Goal: Check status: Check status

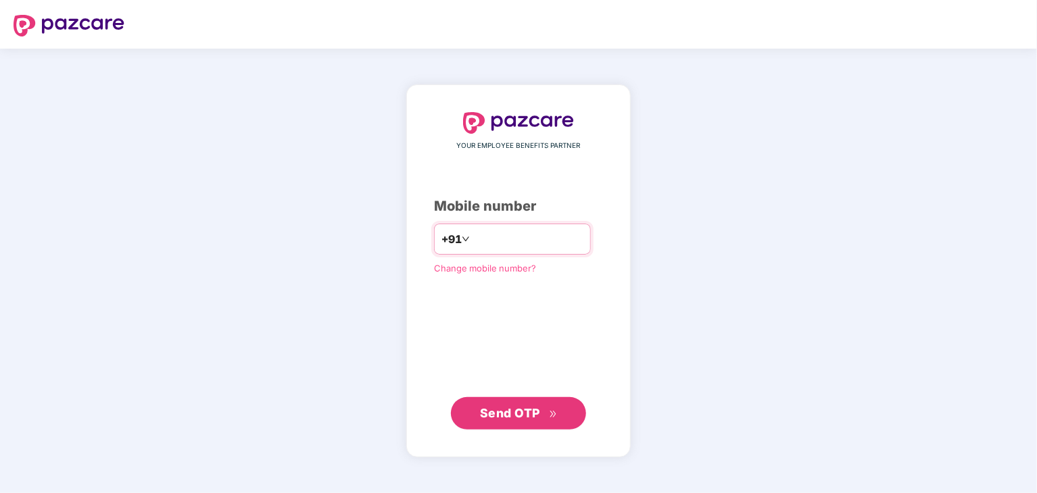
click at [481, 241] on input "number" at bounding box center [528, 239] width 111 height 22
type input "**********"
click at [551, 417] on icon "double-right" at bounding box center [553, 414] width 9 height 9
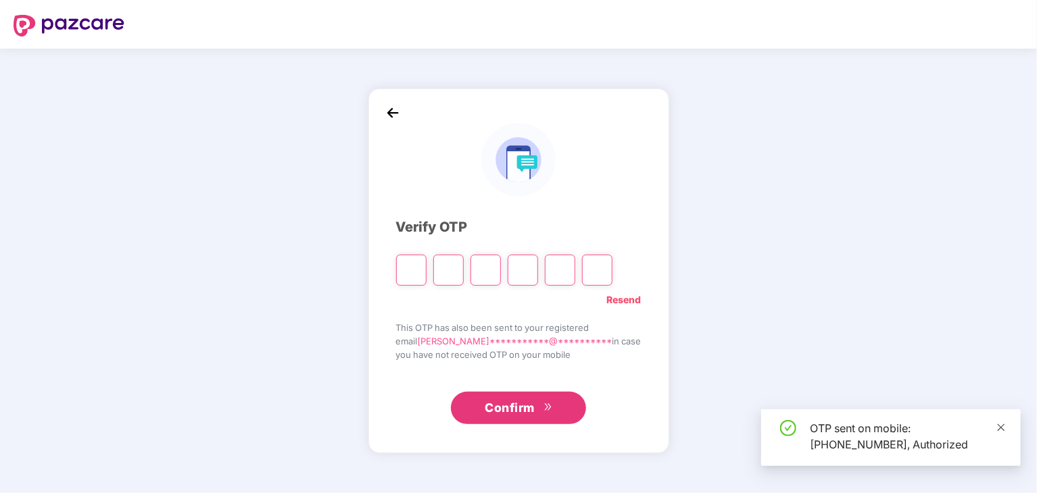
click at [999, 431] on icon "close" at bounding box center [1000, 427] width 9 height 9
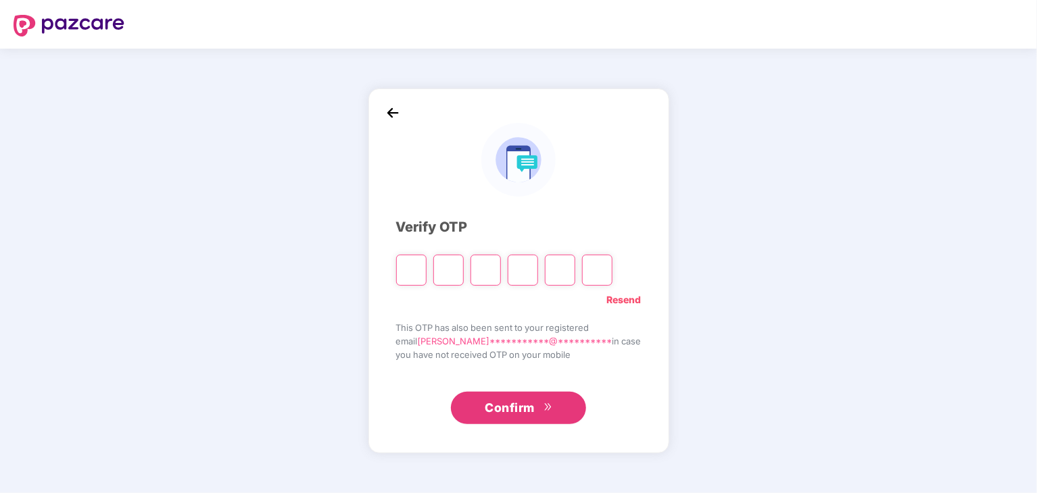
drag, startPoint x: 428, startPoint y: 268, endPoint x: 436, endPoint y: 278, distance: 13.0
click at [427, 268] on input "Please enter verification code. Digit 1" at bounding box center [411, 270] width 30 height 31
click at [427, 263] on input "Please enter verification code. Digit 1" at bounding box center [411, 270] width 30 height 31
click at [427, 280] on input "Please enter verification code. Digit 1" at bounding box center [411, 270] width 30 height 31
click at [424, 270] on input "Please enter verification code. Digit 1" at bounding box center [411, 270] width 30 height 31
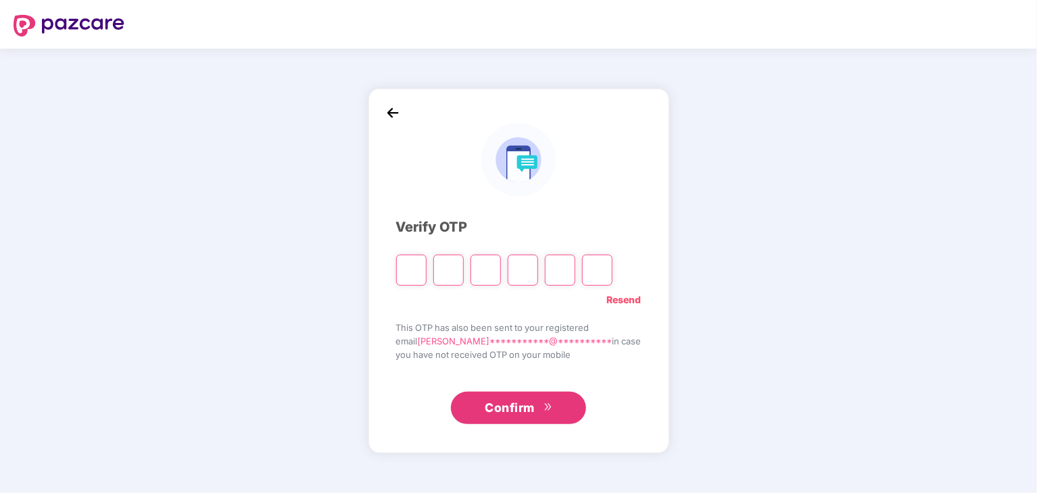
type input "*"
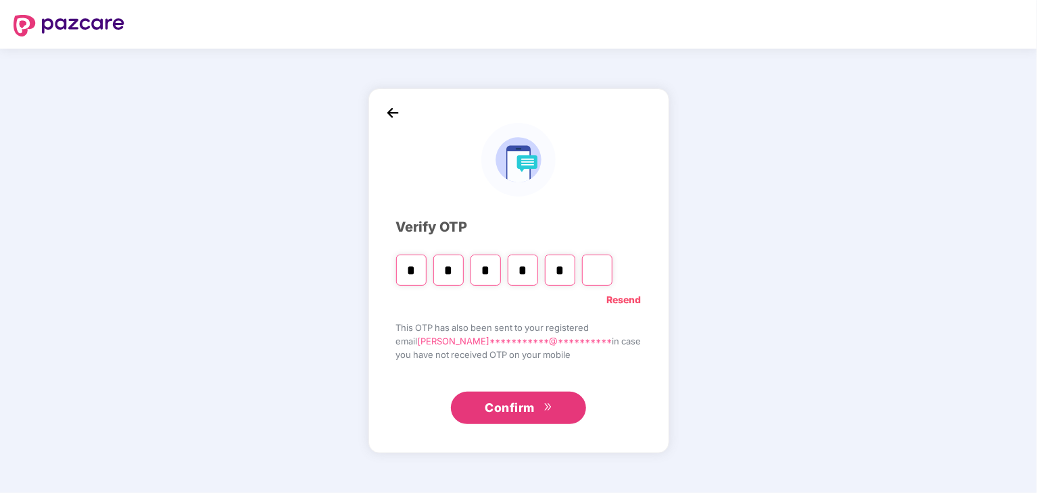
type input "*"
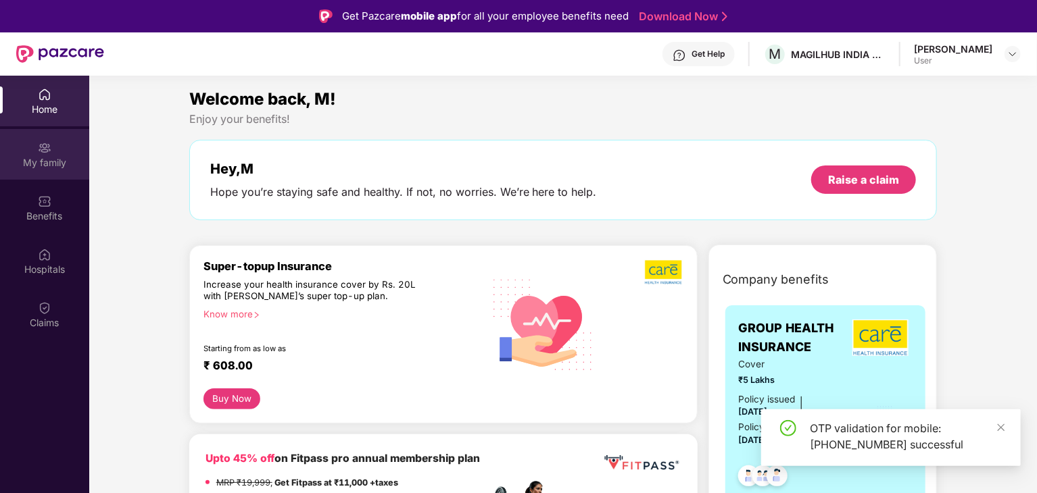
click at [42, 162] on div "My family" at bounding box center [44, 163] width 89 height 14
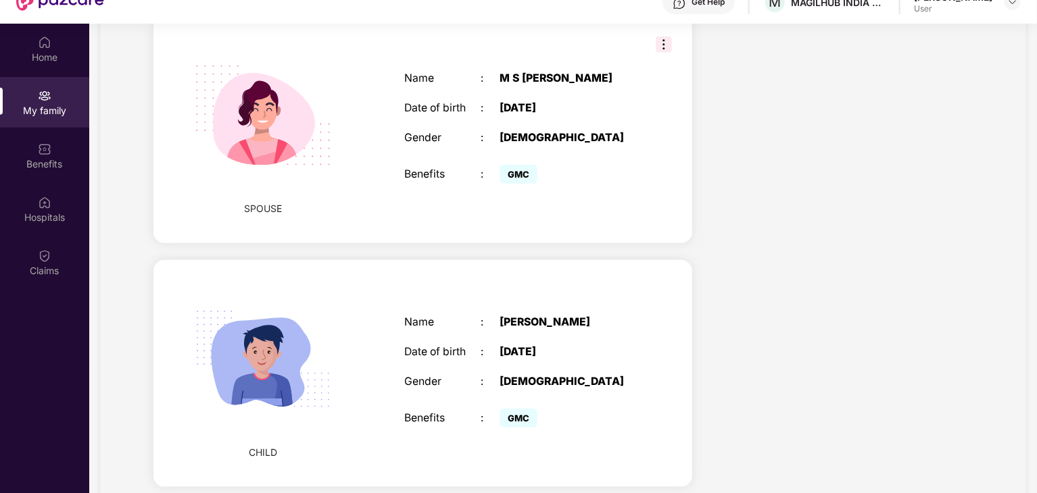
scroll to position [76, 0]
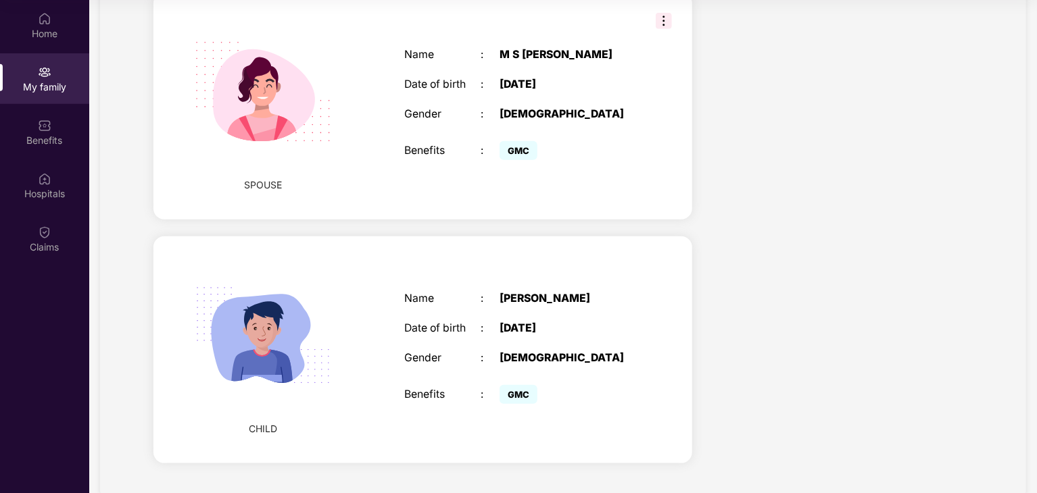
click at [545, 293] on div "[PERSON_NAME]" at bounding box center [567, 299] width 134 height 13
click at [262, 422] on span "CHILD" at bounding box center [263, 429] width 28 height 15
click at [278, 330] on img at bounding box center [263, 336] width 172 height 172
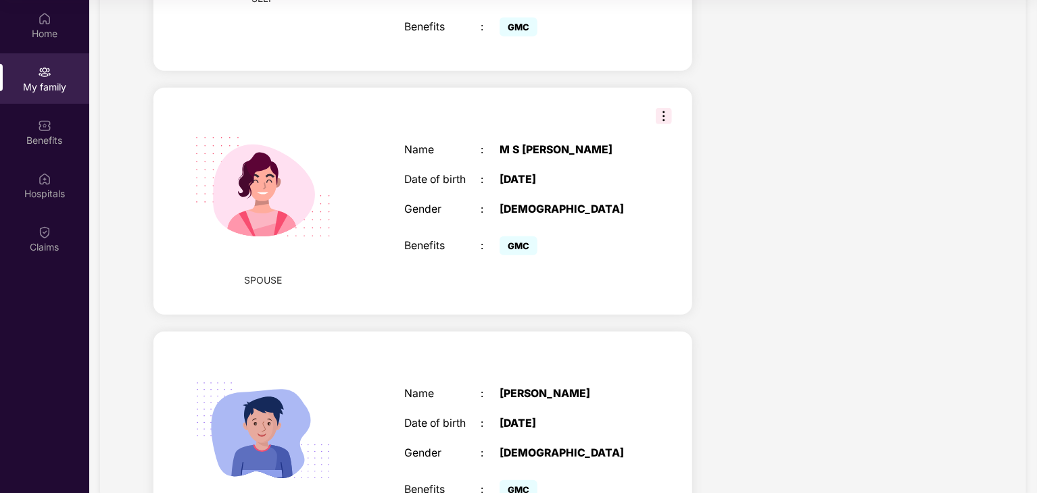
scroll to position [537, 0]
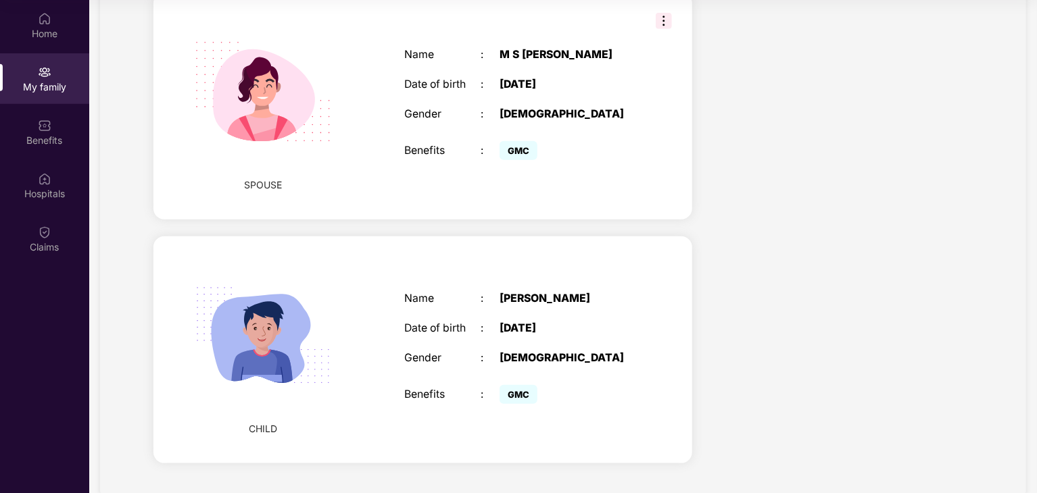
click at [512, 322] on div "[DATE]" at bounding box center [567, 328] width 134 height 13
click at [525, 322] on div "[DATE]" at bounding box center [567, 328] width 134 height 13
click at [516, 322] on div "[DATE]" at bounding box center [567, 328] width 134 height 13
click at [331, 299] on img at bounding box center [263, 336] width 172 height 172
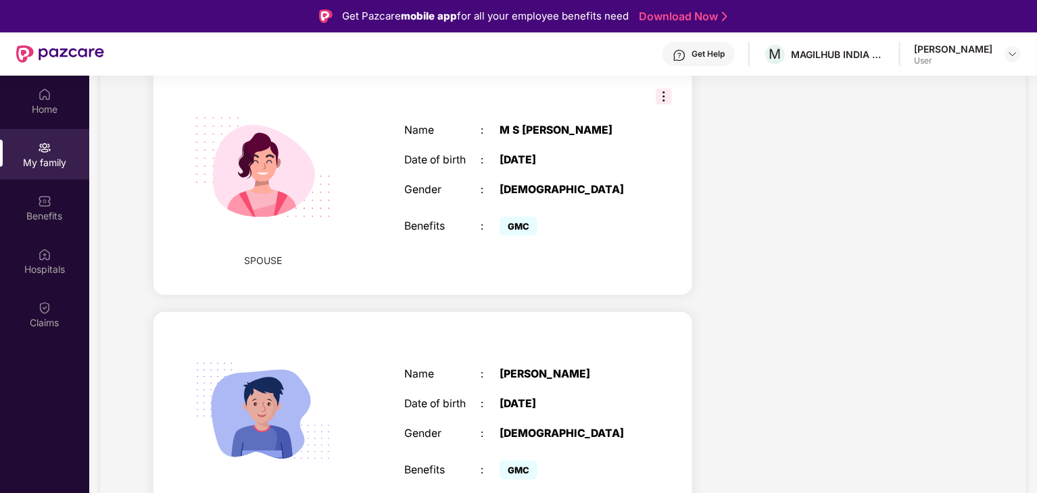
click at [533, 398] on div "[DATE]" at bounding box center [567, 404] width 134 height 13
click at [531, 360] on div "Name : [PERSON_NAME] Date of birth : [DEMOGRAPHIC_DATA] Gender : [DEMOGRAPHIC_D…" at bounding box center [519, 426] width 256 height 149
click at [535, 368] on div "[PERSON_NAME]" at bounding box center [567, 374] width 134 height 13
click at [415, 368] on div "Name" at bounding box center [442, 374] width 76 height 13
click at [239, 371] on img at bounding box center [263, 412] width 172 height 172
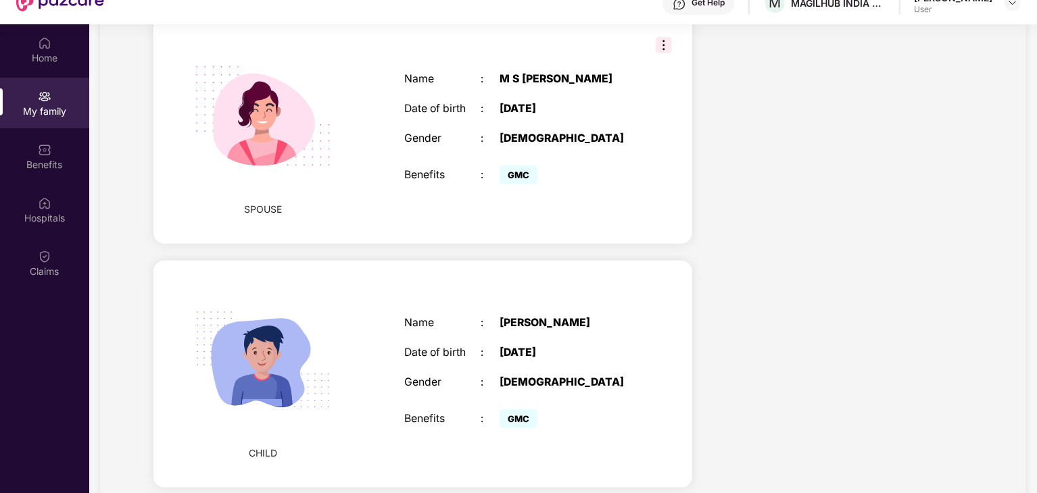
scroll to position [76, 0]
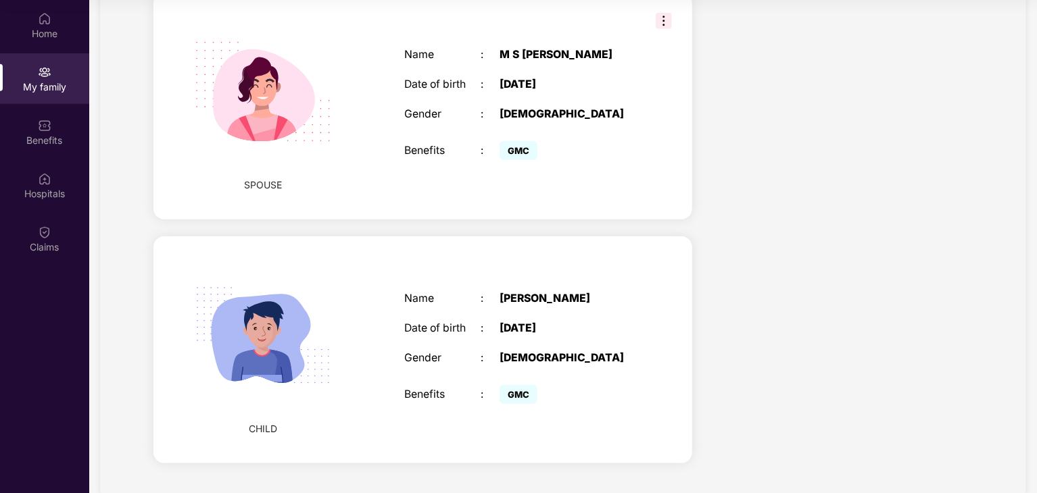
click at [258, 422] on span "CHILD" at bounding box center [263, 429] width 28 height 15
click at [265, 334] on img at bounding box center [263, 336] width 172 height 172
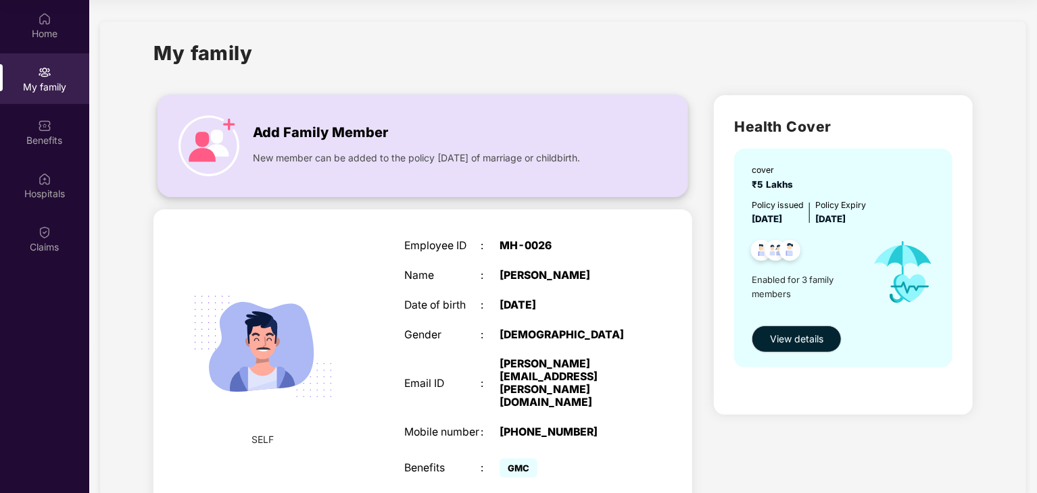
click at [323, 151] on span "New member can be added to the policy [DATE] of marriage or childbirth." at bounding box center [416, 158] width 327 height 15
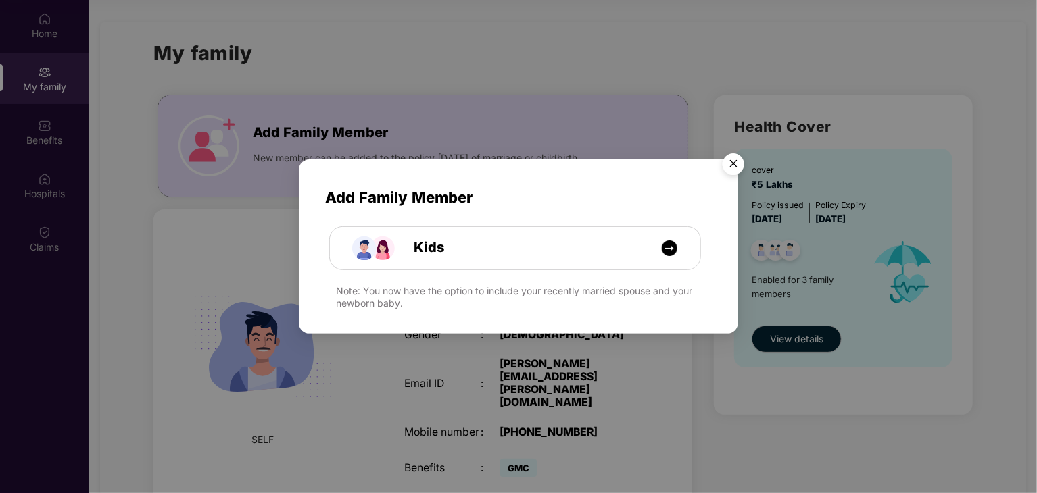
click at [729, 161] on img "Close" at bounding box center [734, 166] width 38 height 38
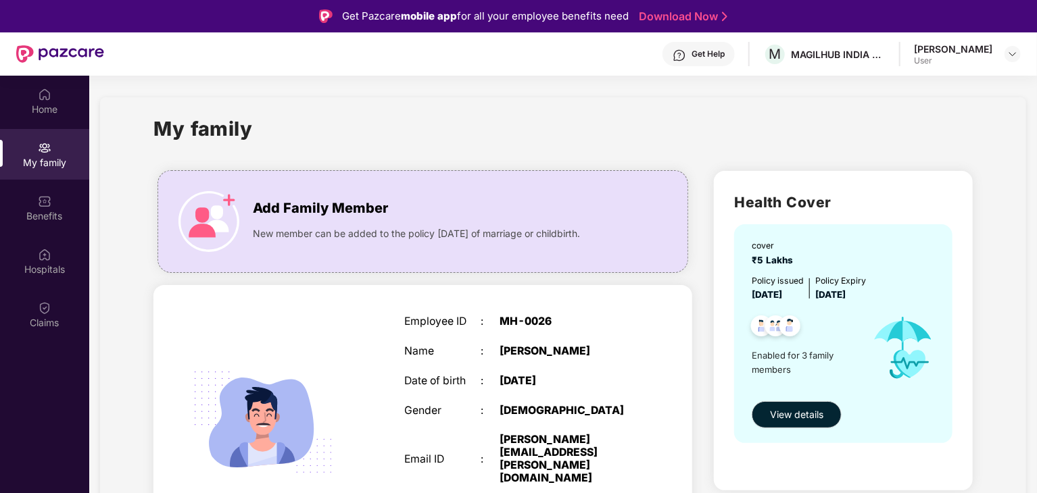
click at [946, 55] on div "User" at bounding box center [953, 60] width 78 height 11
click at [987, 55] on div "User" at bounding box center [953, 60] width 78 height 11
click at [1017, 49] on img at bounding box center [1012, 54] width 11 height 11
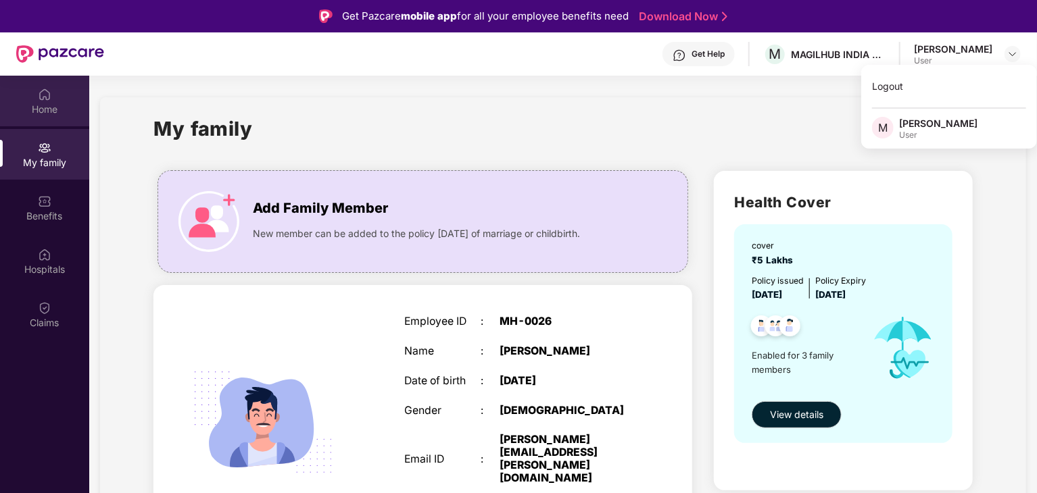
click at [39, 98] on img at bounding box center [45, 95] width 14 height 14
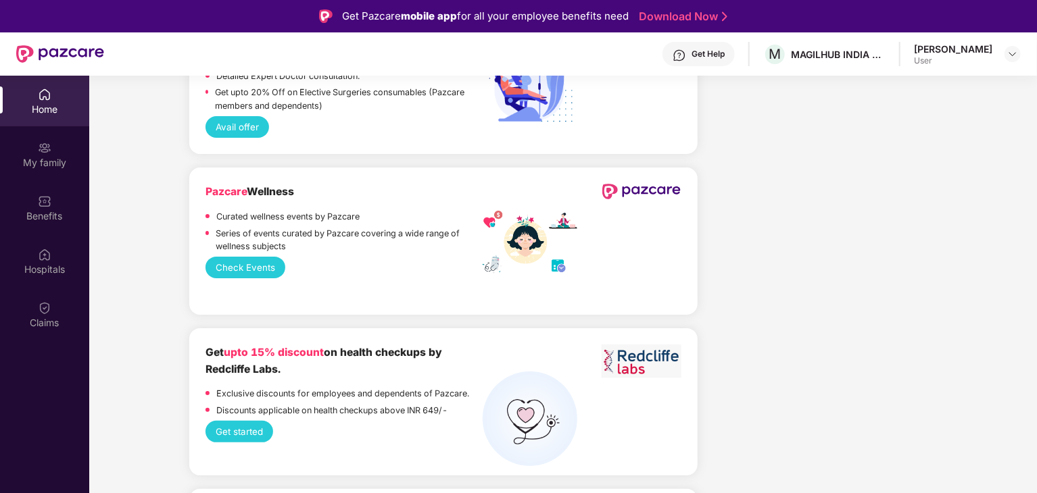
scroll to position [2750, 0]
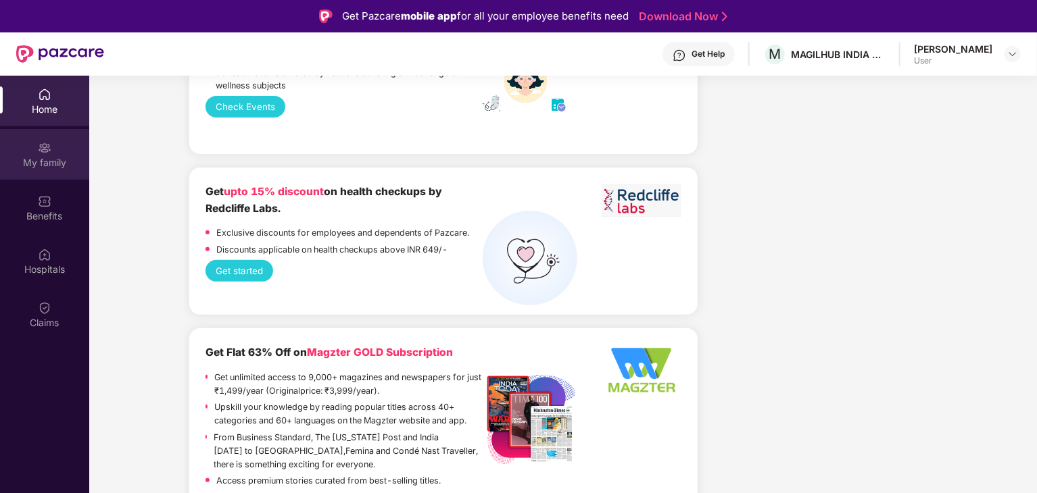
click at [57, 178] on div "My family" at bounding box center [44, 154] width 89 height 51
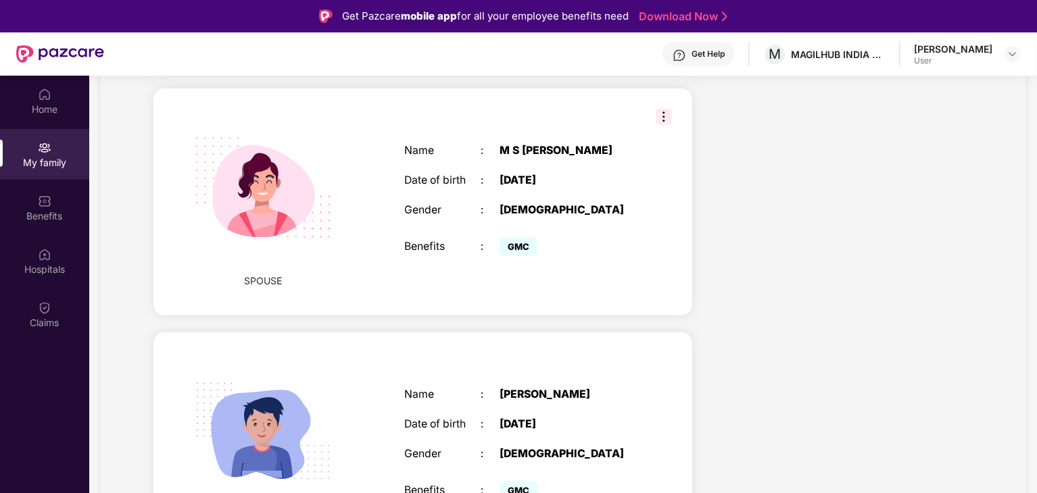
scroll to position [537, 0]
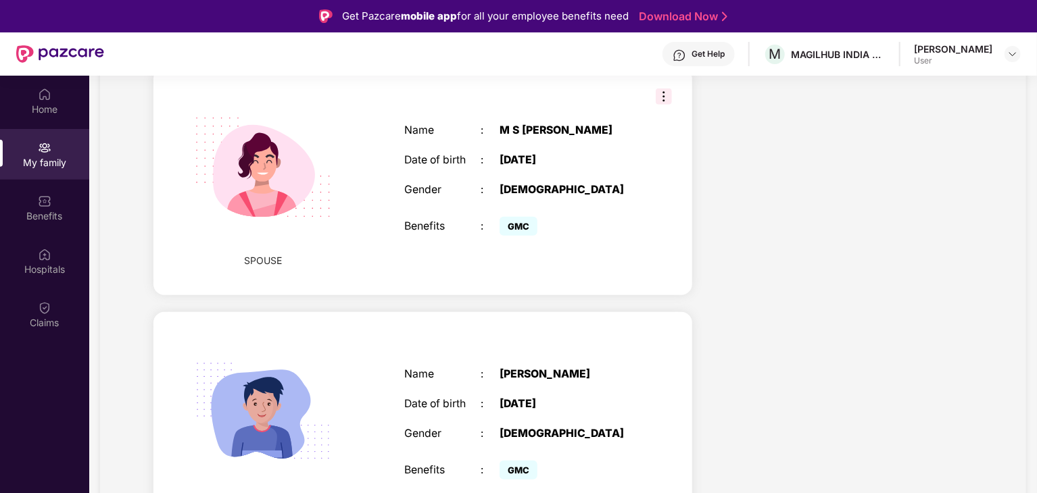
click at [527, 368] on div "[PERSON_NAME]" at bounding box center [567, 374] width 134 height 13
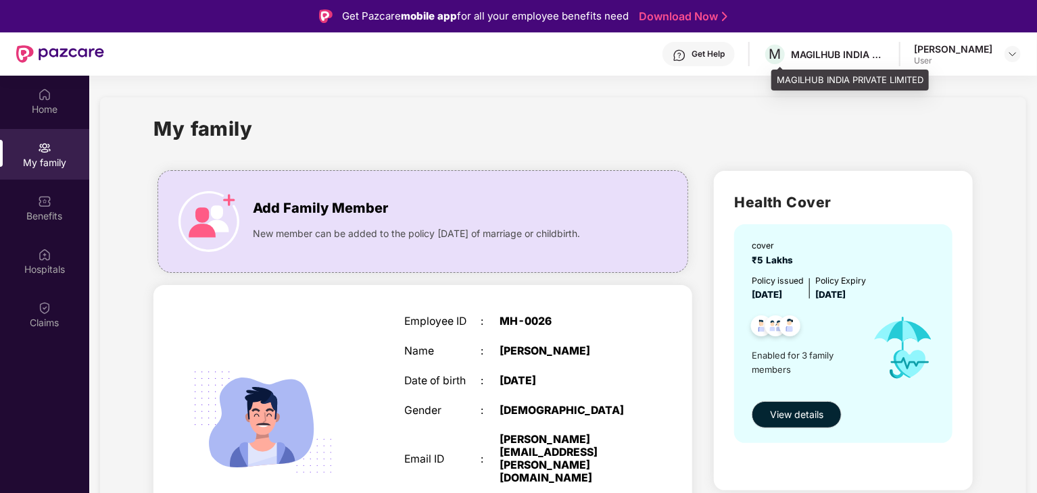
click at [849, 54] on div "MAGILHUB INDIA PRIVATE LIMITED" at bounding box center [838, 54] width 95 height 13
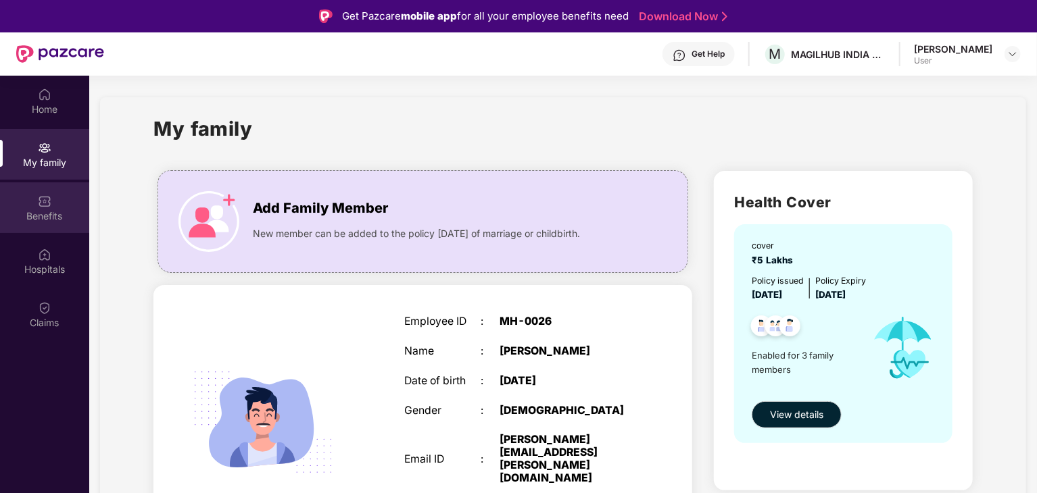
click at [68, 214] on div "Benefits" at bounding box center [44, 217] width 89 height 14
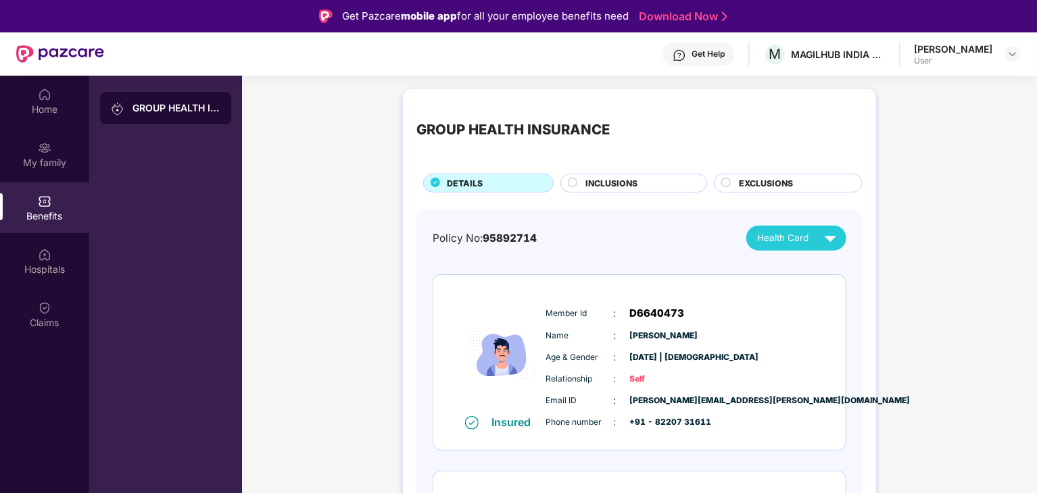
scroll to position [373, 0]
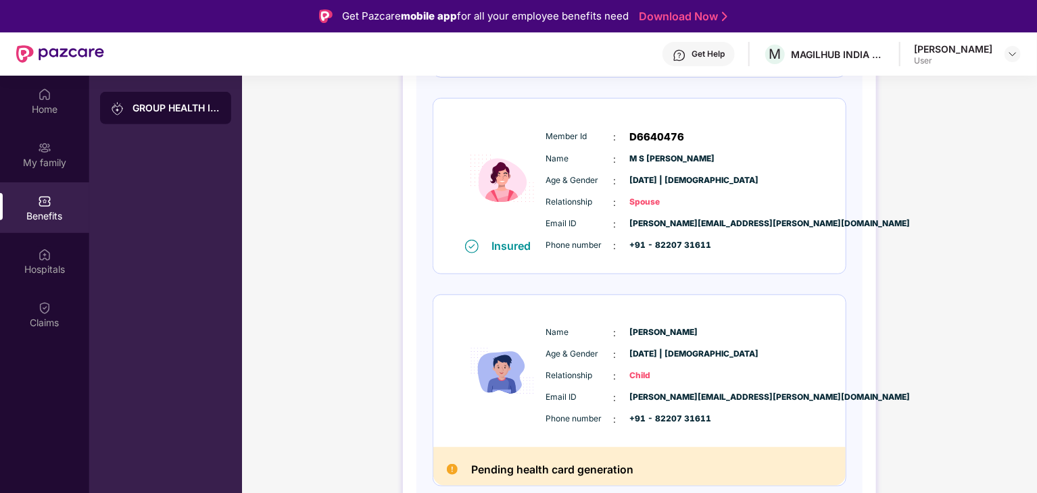
click at [641, 363] on div "Name : [PERSON_NAME] Age & Gender : [DATE] | [DEMOGRAPHIC_DATA] Relationship : …" at bounding box center [680, 376] width 275 height 115
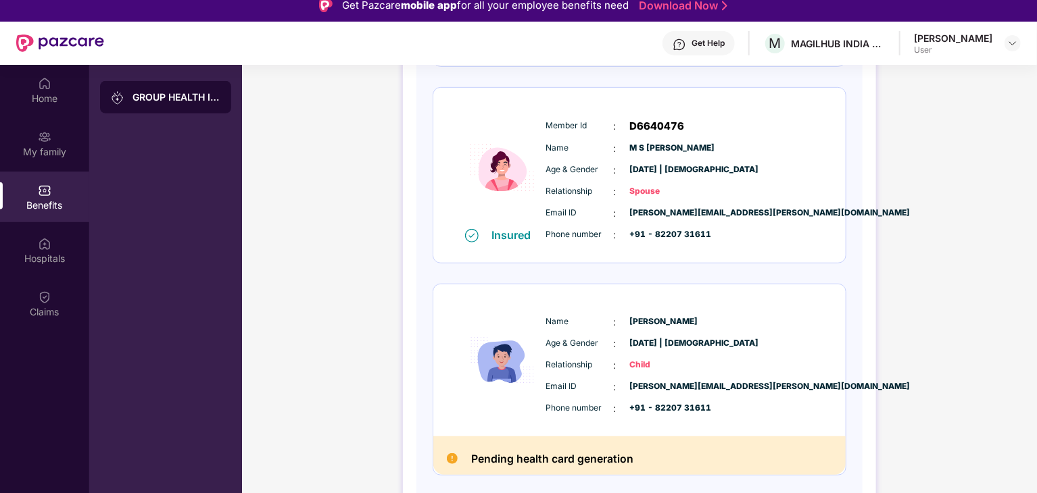
scroll to position [76, 0]
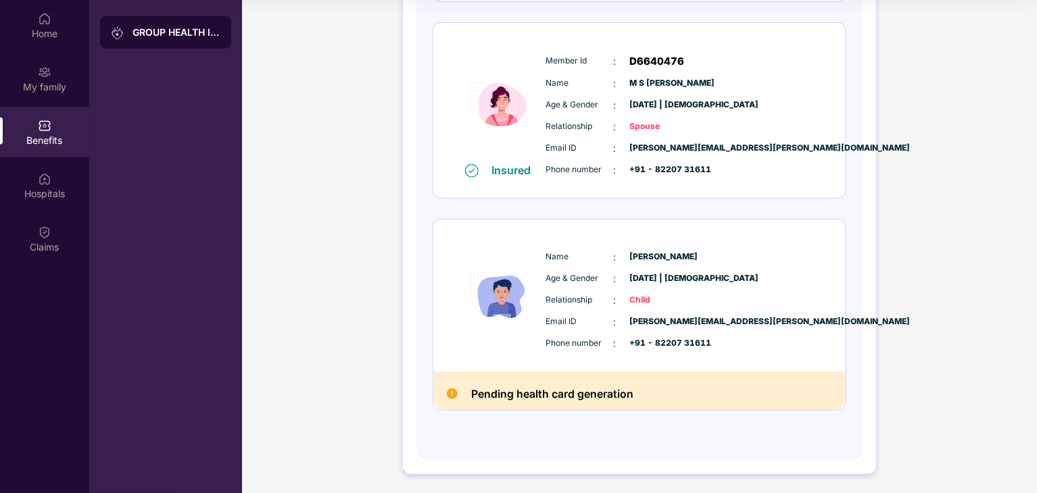
drag, startPoint x: 541, startPoint y: 274, endPoint x: 706, endPoint y: 273, distance: 164.3
click at [550, 273] on div "Name : [PERSON_NAME] Age & Gender : [DATE] | [DEMOGRAPHIC_DATA] Relationship : …" at bounding box center [680, 300] width 275 height 115
click at [710, 272] on div "Age & Gender : [DATE] | [DEMOGRAPHIC_DATA]" at bounding box center [680, 279] width 268 height 15
click at [684, 256] on span "[PERSON_NAME]" at bounding box center [664, 257] width 68 height 13
click at [627, 258] on div "Name : [PERSON_NAME]" at bounding box center [680, 257] width 268 height 15
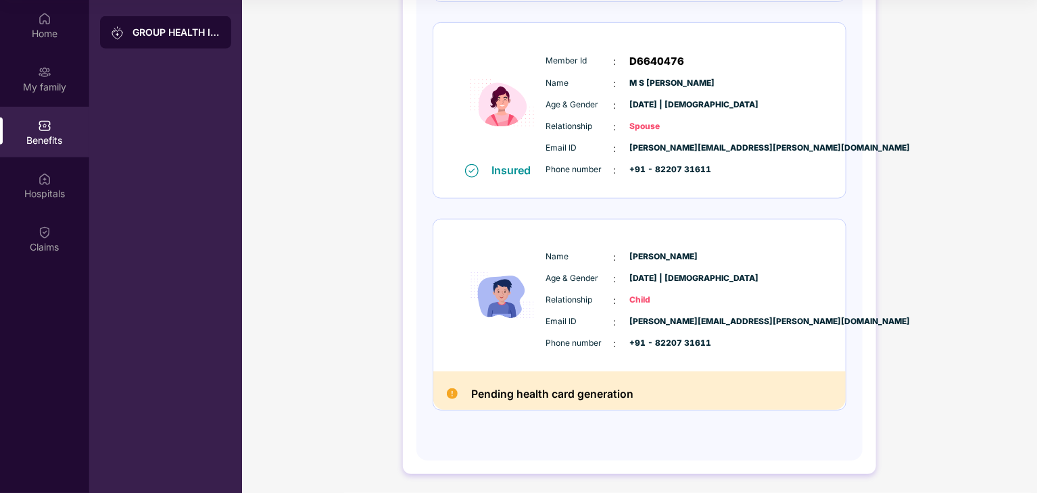
click at [657, 320] on span "[PERSON_NAME][EMAIL_ADDRESS][PERSON_NAME][DOMAIN_NAME]" at bounding box center [664, 322] width 68 height 13
click at [687, 329] on div "Email ID : [PERSON_NAME][EMAIL_ADDRESS][PERSON_NAME][DOMAIN_NAME] Phone number …" at bounding box center [680, 333] width 275 height 37
click at [719, 328] on div "Email ID : [PERSON_NAME][EMAIL_ADDRESS][PERSON_NAME][DOMAIN_NAME]" at bounding box center [680, 322] width 268 height 15
click at [698, 343] on span "+91 - 82207 31611" at bounding box center [664, 343] width 68 height 13
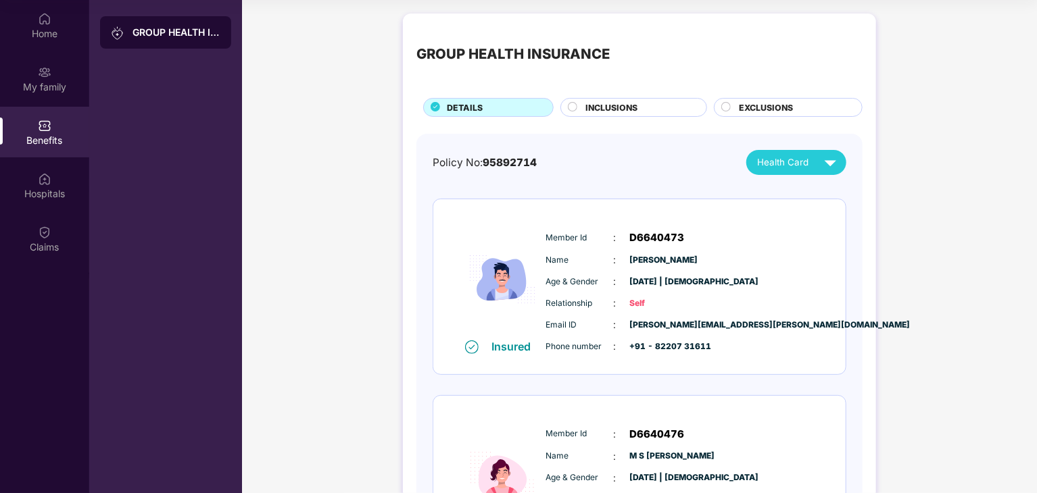
click at [800, 168] on span "Health Card" at bounding box center [782, 162] width 51 height 14
click at [606, 148] on div "Policy No: 95892714 Health Card Insured Member Id : D6640473 Name : [PERSON_NAM…" at bounding box center [639, 484] width 446 height 700
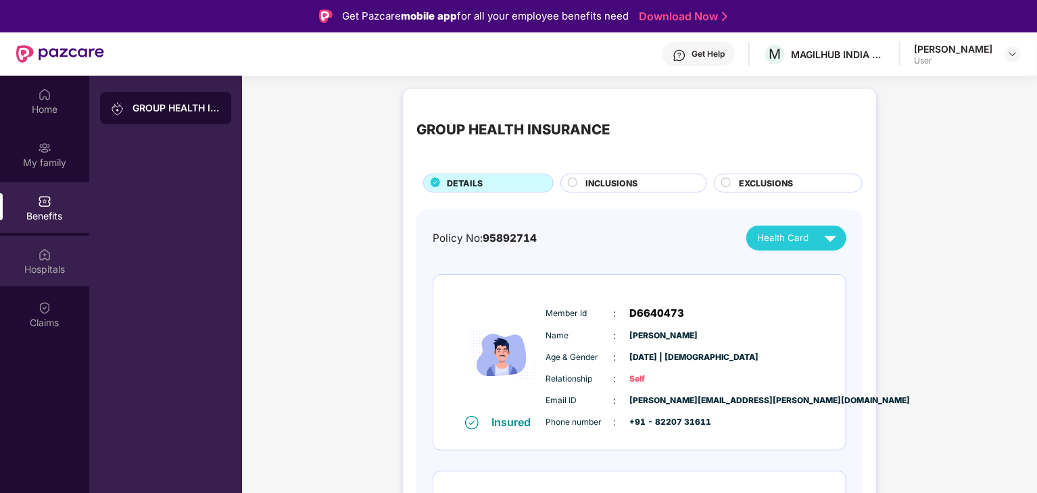
click at [45, 268] on div "Hospitals" at bounding box center [44, 270] width 89 height 14
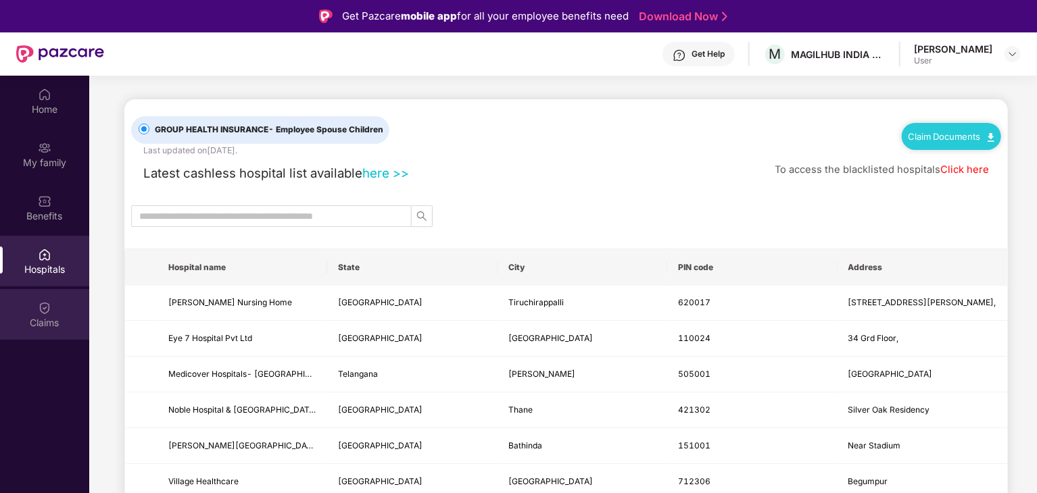
click at [54, 294] on div "Claims" at bounding box center [44, 314] width 89 height 51
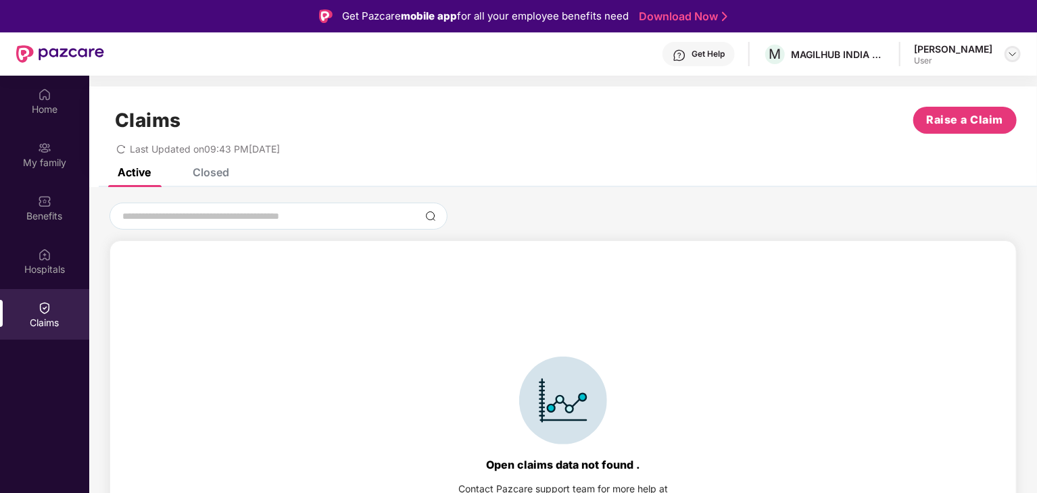
click at [1020, 52] on div at bounding box center [1013, 54] width 16 height 16
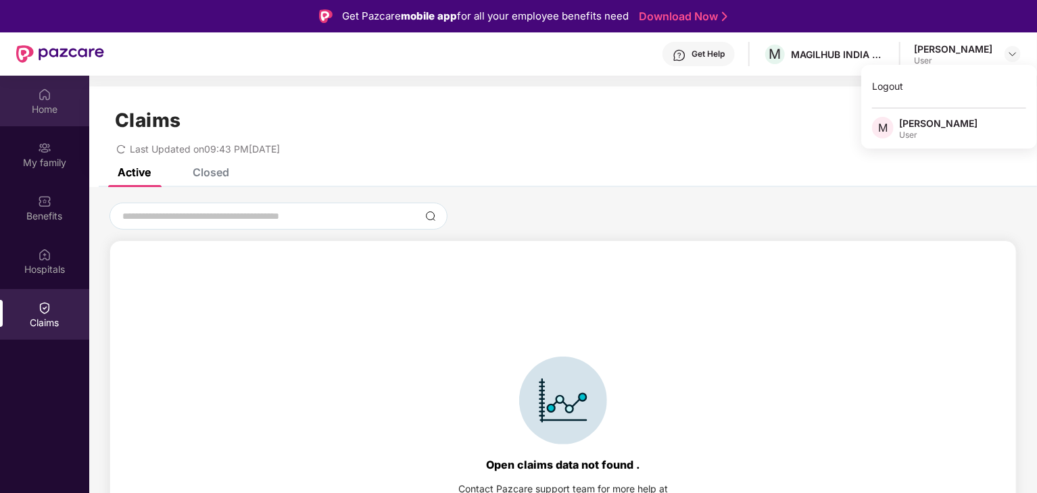
click at [66, 112] on div "Home" at bounding box center [44, 110] width 89 height 14
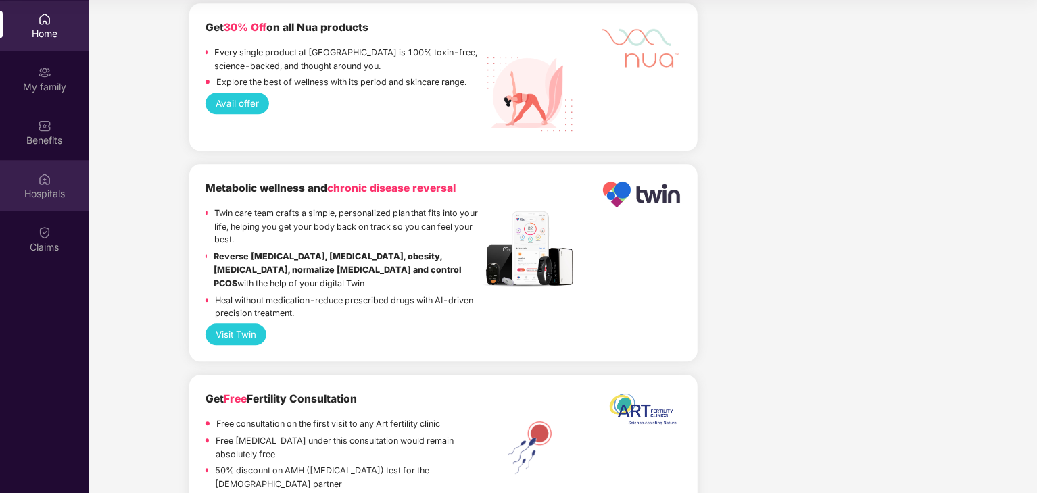
scroll to position [592, 0]
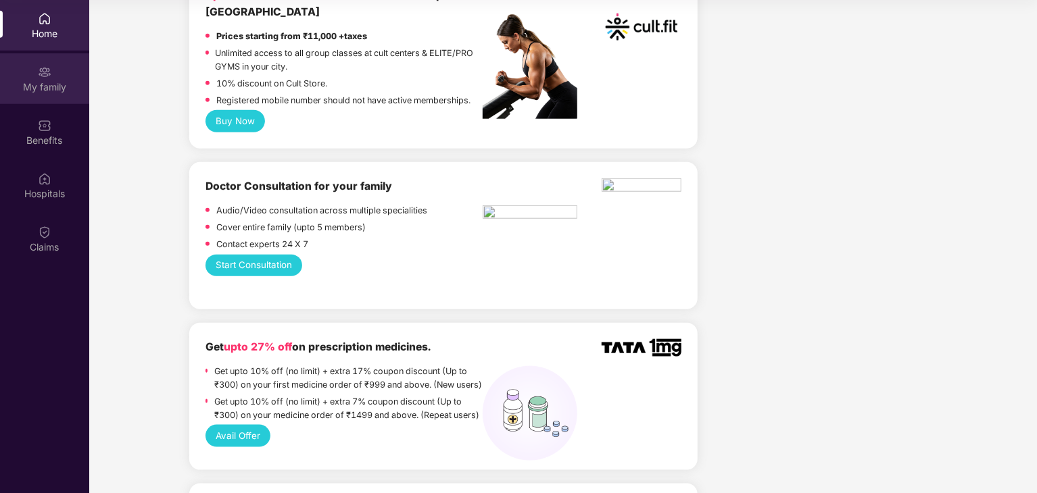
click at [62, 82] on div "My family" at bounding box center [44, 87] width 89 height 14
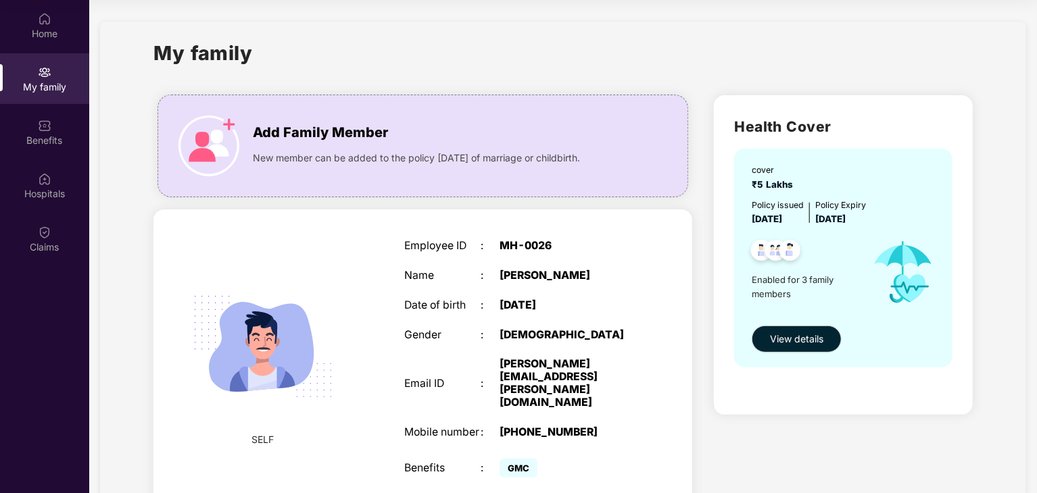
scroll to position [537, 0]
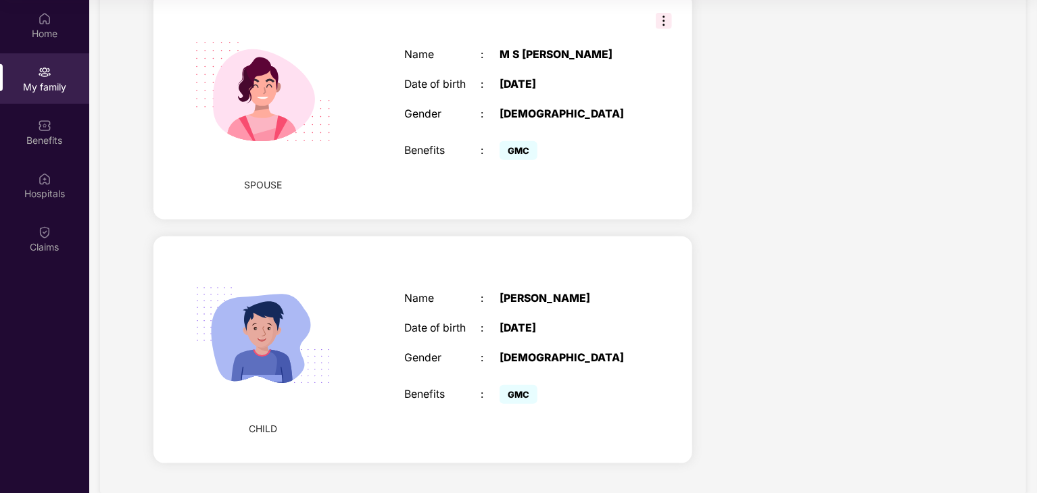
click at [500, 345] on div "Name : [PERSON_NAME] Date of birth : [DEMOGRAPHIC_DATA] Gender : [DEMOGRAPHIC_D…" at bounding box center [519, 350] width 256 height 149
drag, startPoint x: 467, startPoint y: 329, endPoint x: 446, endPoint y: 324, distance: 21.3
click at [465, 352] on div "Gender" at bounding box center [442, 358] width 76 height 13
click at [289, 306] on img at bounding box center [263, 336] width 172 height 172
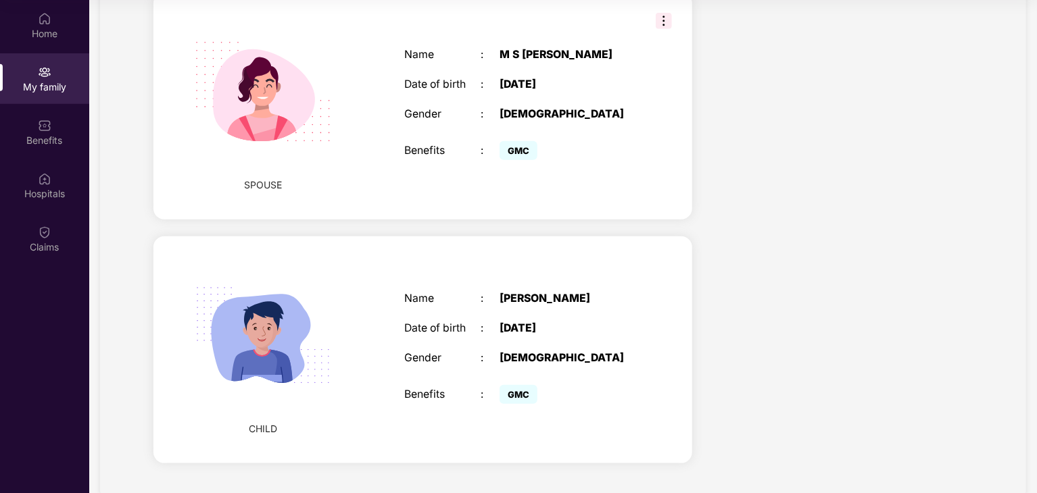
click at [451, 290] on div "Name : [PERSON_NAME] Date of birth : [DEMOGRAPHIC_DATA] Gender : [DEMOGRAPHIC_D…" at bounding box center [519, 350] width 256 height 149
click at [525, 284] on div "Name : [PERSON_NAME] Date of birth : [DEMOGRAPHIC_DATA] Gender : [DEMOGRAPHIC_D…" at bounding box center [519, 350] width 256 height 149
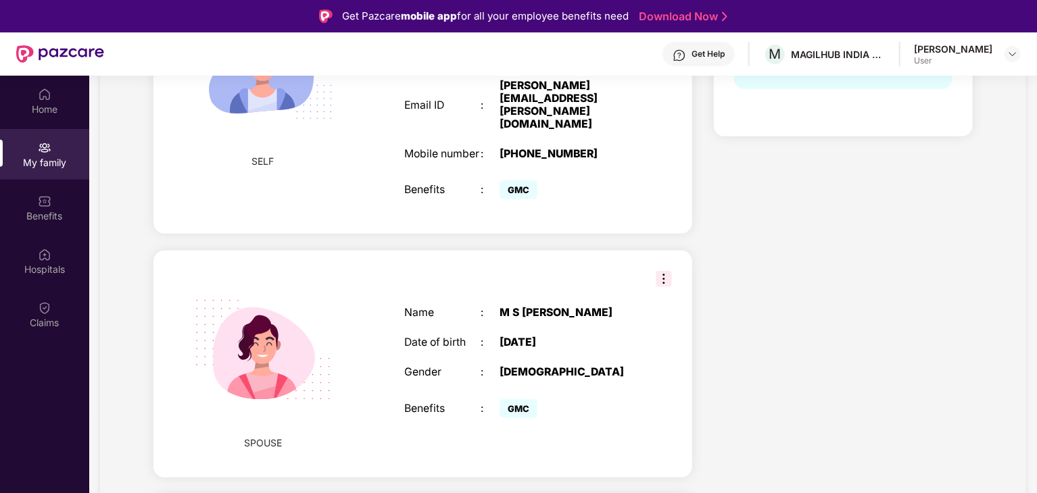
scroll to position [357, 0]
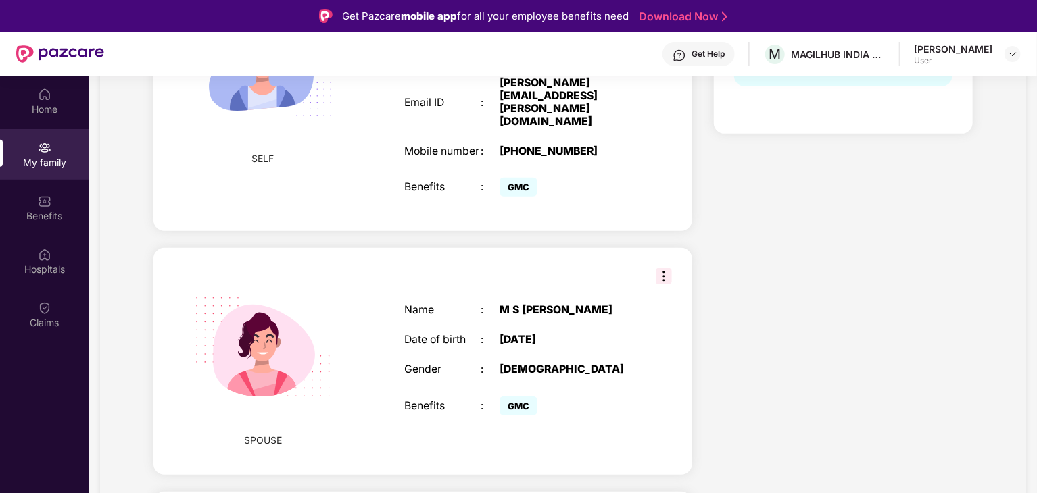
click at [670, 268] on img at bounding box center [664, 276] width 16 height 16
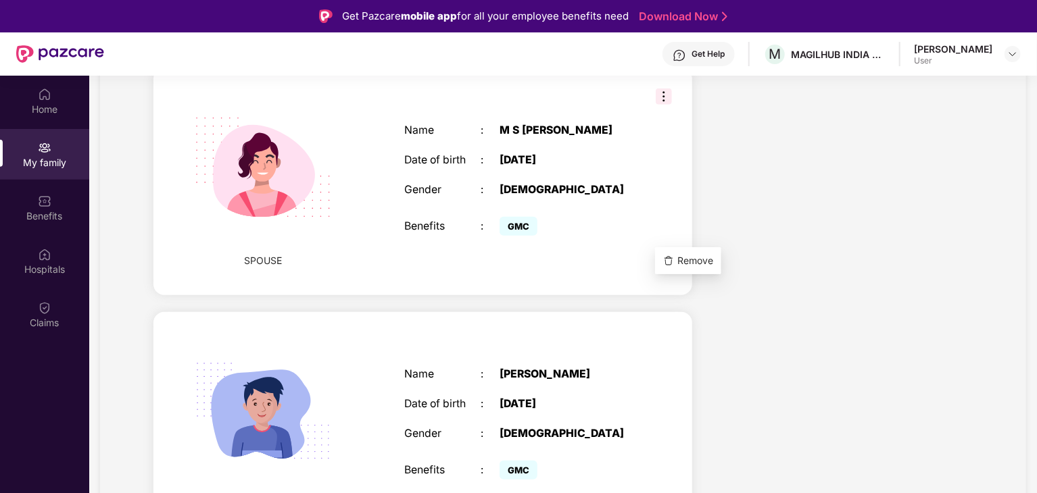
click at [794, 259] on div "Health Cover cover ₹5 Lakhs Policy issued [DATE] Policy Expiry [DATE] Enabled f…" at bounding box center [843, 89] width 281 height 933
click at [652, 312] on div "CHILD Name : [PERSON_NAME] Date of birth : [DEMOGRAPHIC_DATA] Gender : [DEMOGRA…" at bounding box center [422, 425] width 539 height 227
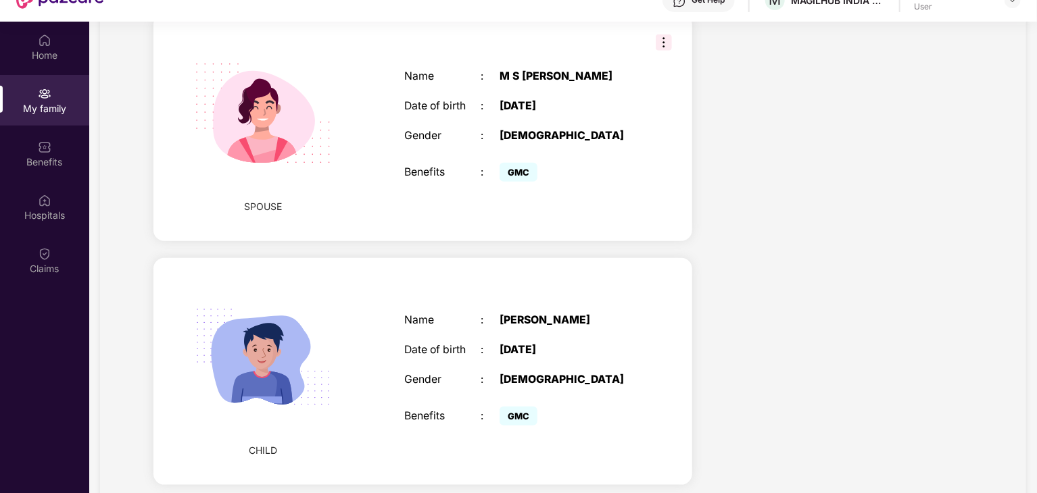
scroll to position [76, 0]
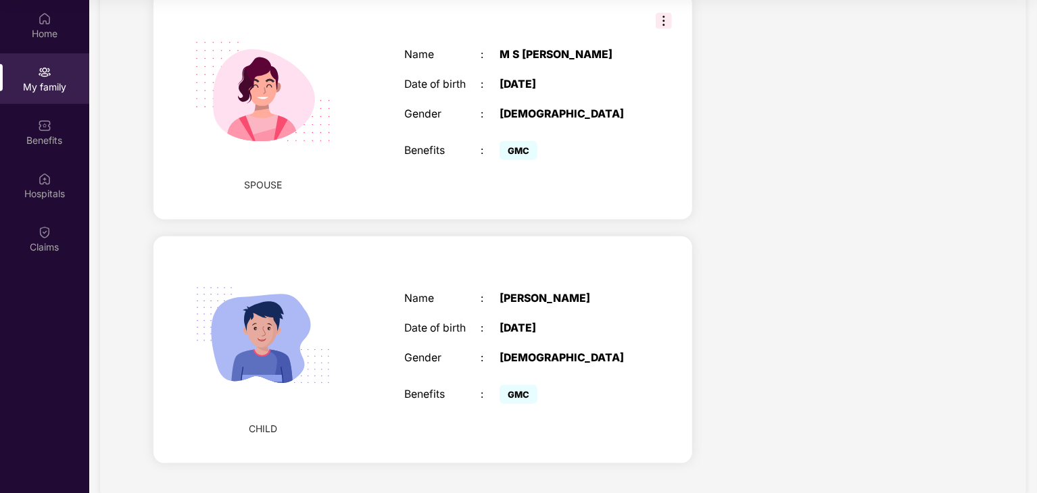
click at [654, 240] on div "CHILD Name : [PERSON_NAME] Date of birth : [DEMOGRAPHIC_DATA] Gender : [DEMOGRA…" at bounding box center [422, 350] width 539 height 227
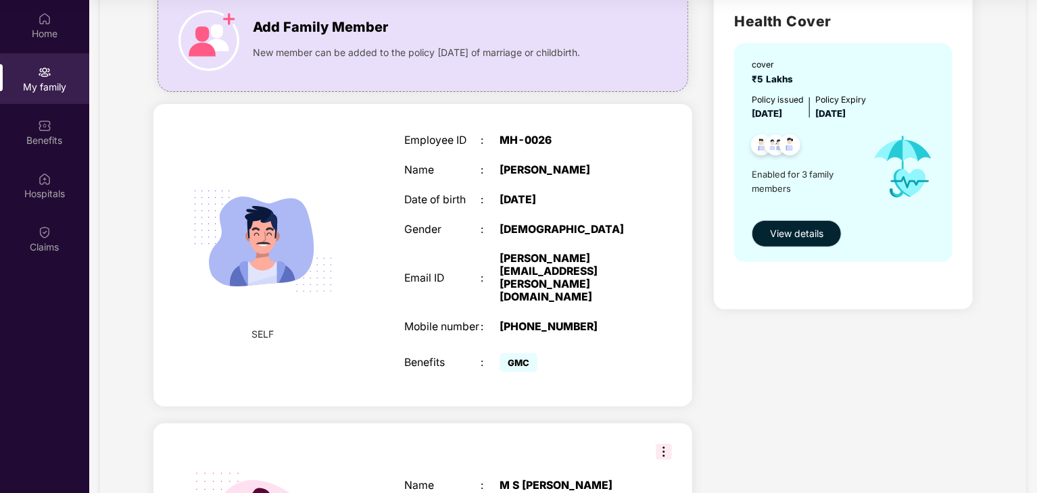
click at [792, 226] on span "View details" at bounding box center [796, 233] width 53 height 15
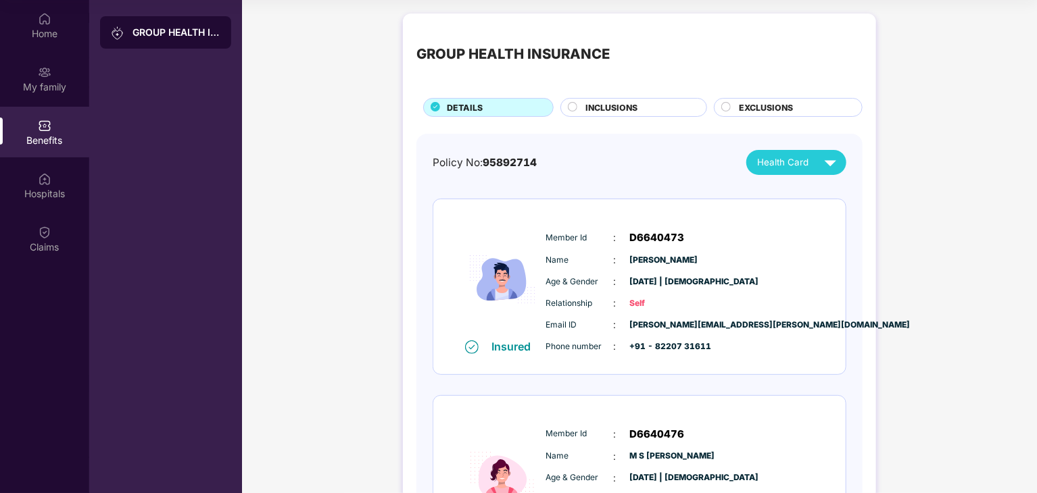
scroll to position [373, 0]
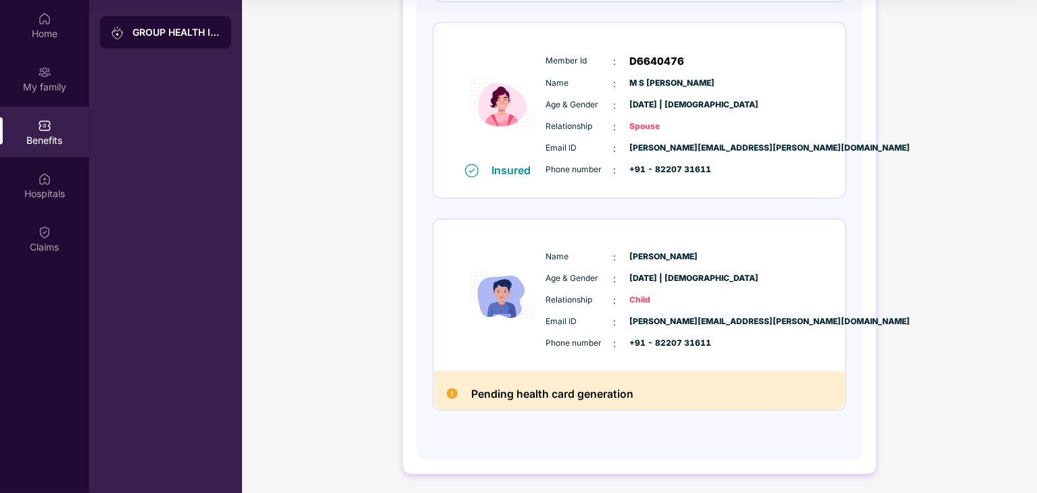
click at [638, 379] on div "Pending health card generation" at bounding box center [639, 391] width 412 height 39
click at [630, 295] on span "Child" at bounding box center [664, 300] width 68 height 13
click at [641, 289] on div "Name : [PERSON_NAME] Age & Gender : [DATE] | [DEMOGRAPHIC_DATA] Relationship : …" at bounding box center [680, 300] width 275 height 115
click at [650, 256] on span "[PERSON_NAME]" at bounding box center [664, 257] width 68 height 13
click at [653, 252] on span "[PERSON_NAME]" at bounding box center [664, 257] width 68 height 13
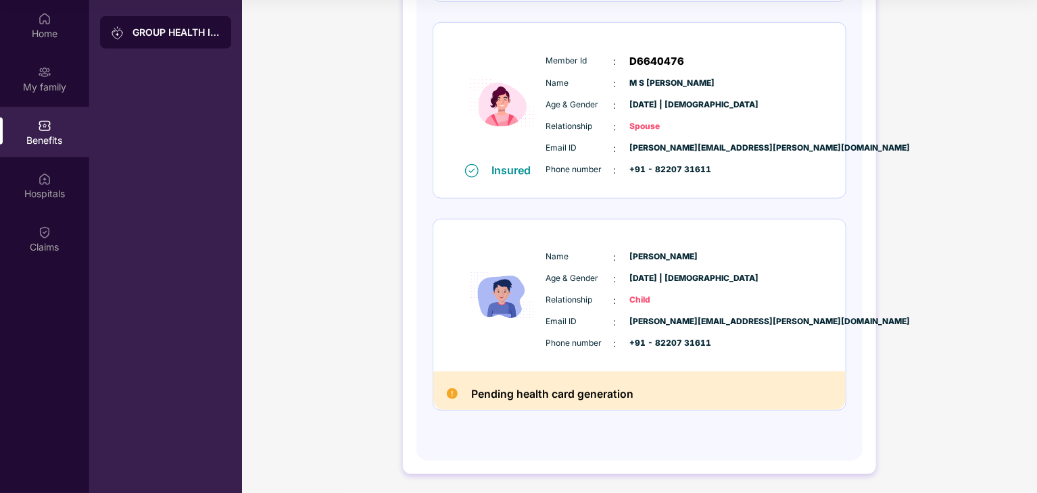
click at [667, 272] on span "[DATE] | [DEMOGRAPHIC_DATA]" at bounding box center [664, 278] width 68 height 13
click at [668, 274] on span "[DATE] | [DEMOGRAPHIC_DATA]" at bounding box center [664, 278] width 68 height 13
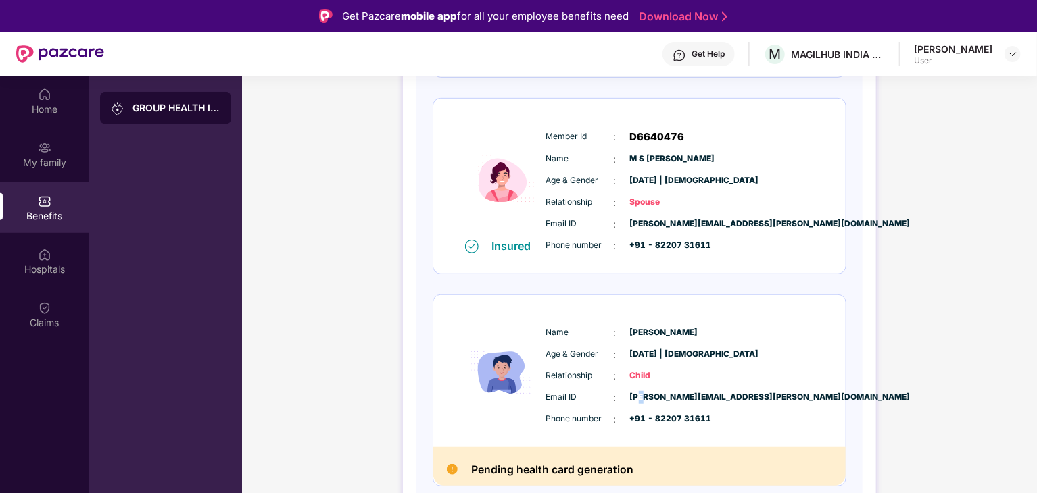
click at [639, 385] on div "Name : [PERSON_NAME] Age & Gender : [DATE] | [DEMOGRAPHIC_DATA] Relationship : …" at bounding box center [680, 376] width 275 height 115
click at [640, 374] on span "Child" at bounding box center [664, 376] width 68 height 13
click at [641, 374] on span "Child" at bounding box center [664, 376] width 68 height 13
click at [641, 422] on span "+91 - 82207 31611" at bounding box center [664, 419] width 68 height 13
click at [679, 422] on span "+91 - 82207 31611" at bounding box center [664, 419] width 68 height 13
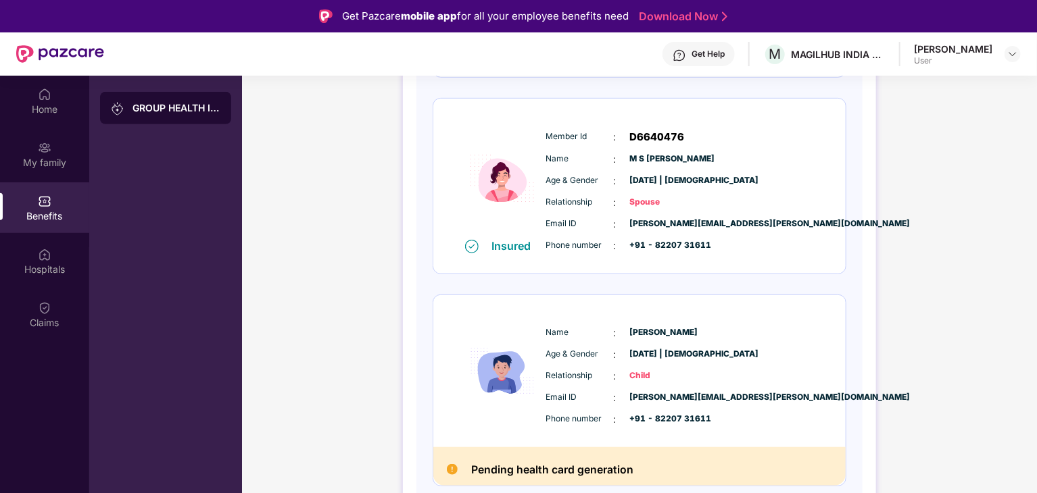
click at [484, 398] on img at bounding box center [502, 372] width 81 height 120
click at [508, 372] on img at bounding box center [502, 372] width 81 height 120
click at [661, 332] on span "[PERSON_NAME]" at bounding box center [664, 333] width 68 height 13
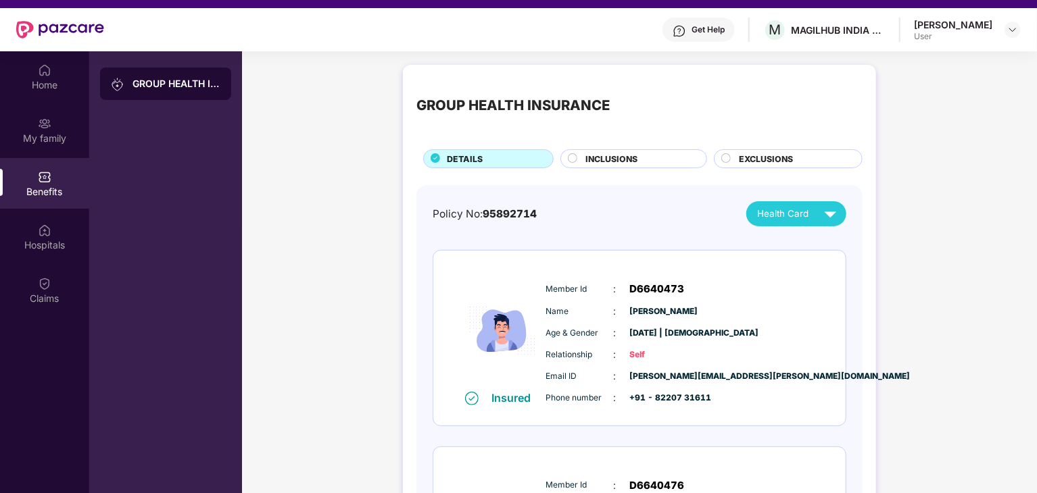
scroll to position [0, 0]
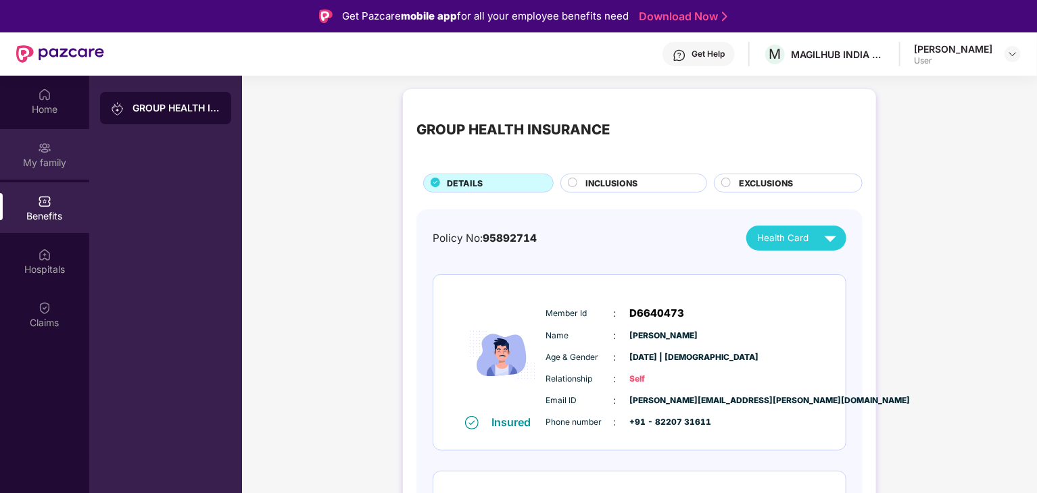
click at [55, 159] on div "My family" at bounding box center [44, 163] width 89 height 14
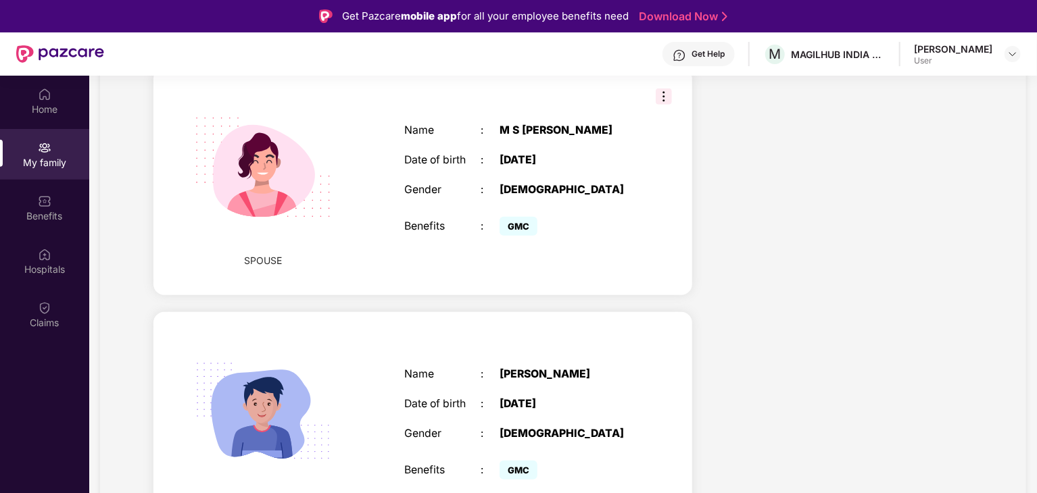
scroll to position [76, 0]
